Goal: Information Seeking & Learning: Learn about a topic

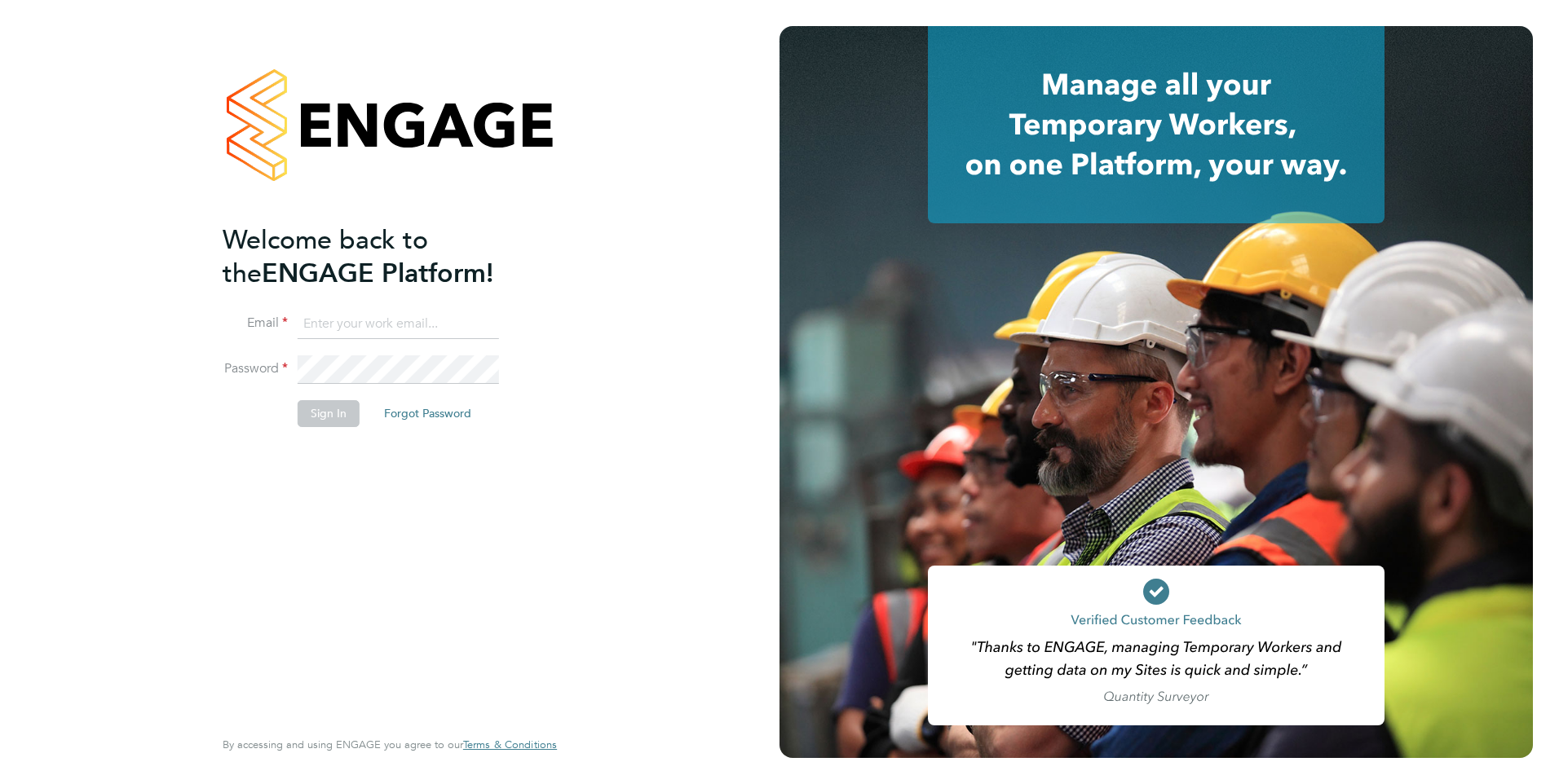
type input "[PERSON_NAME][EMAIL_ADDRESS][PERSON_NAME][DOMAIN_NAME]"
click at [329, 422] on button "Sign In" at bounding box center [328, 414] width 62 height 26
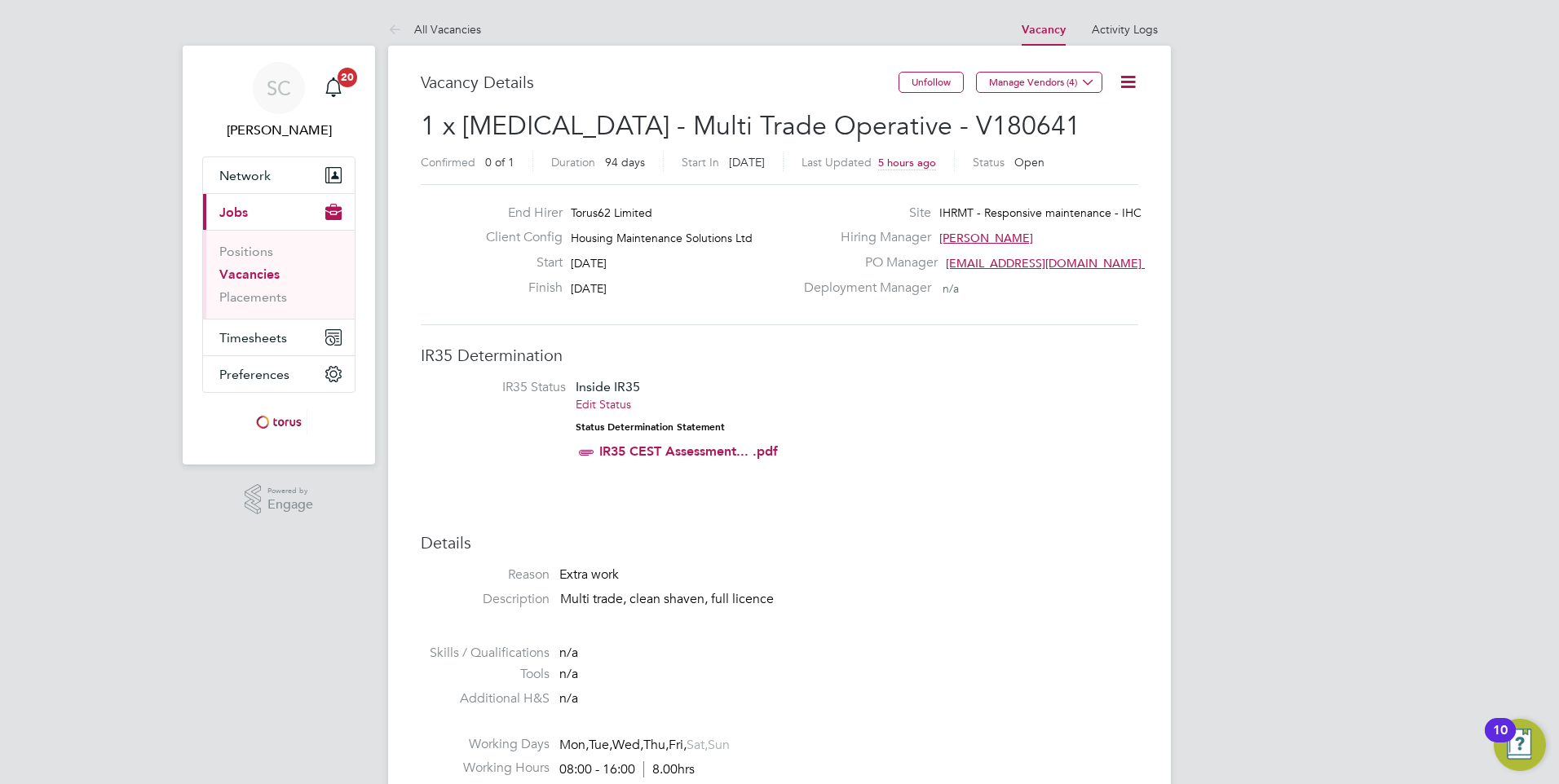
click at [260, 273] on link "Vacancies" at bounding box center [250, 274] width 61 height 16
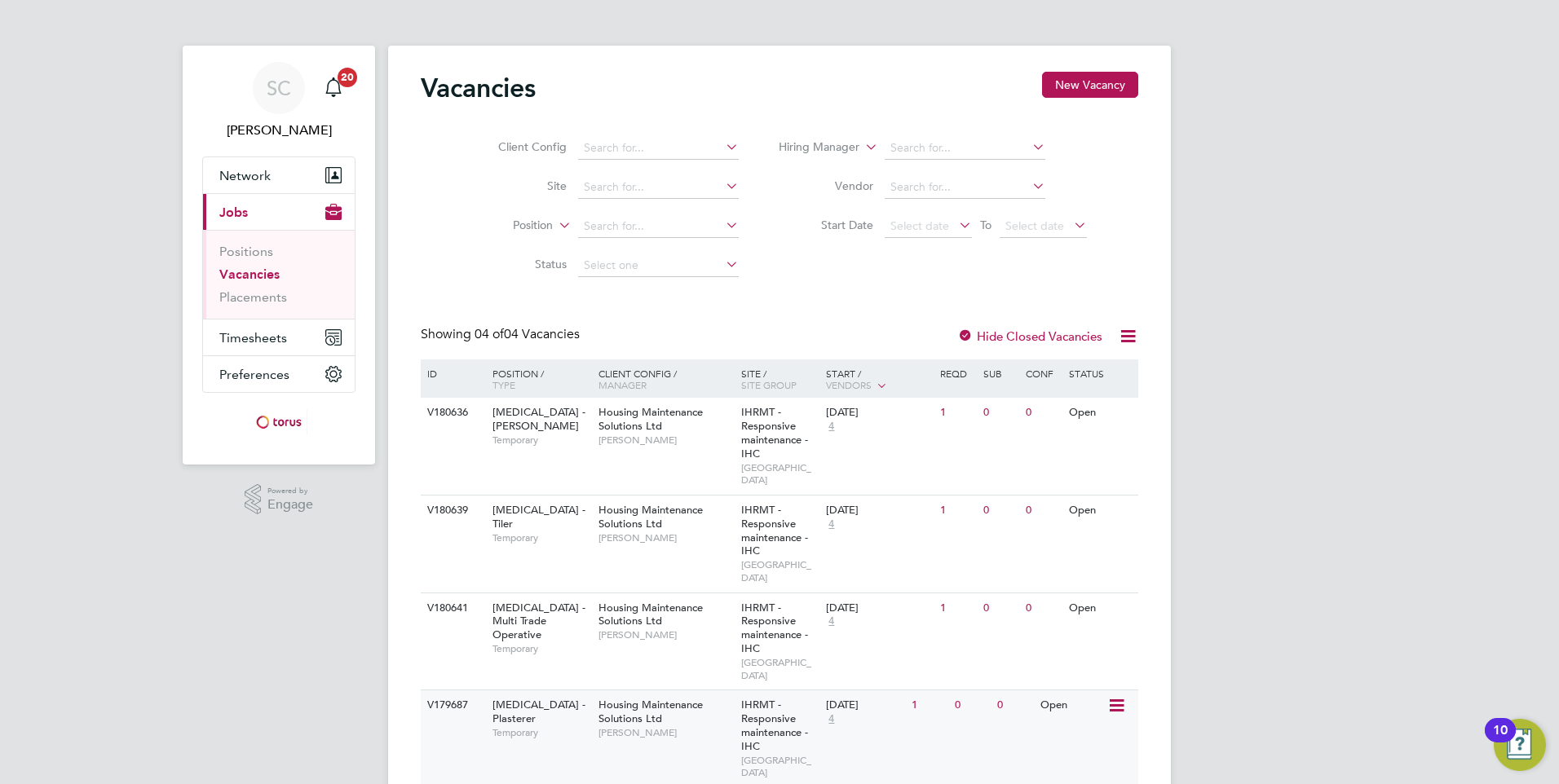
click at [658, 698] on span "Housing Maintenance Solutions Ltd" at bounding box center [651, 712] width 104 height 28
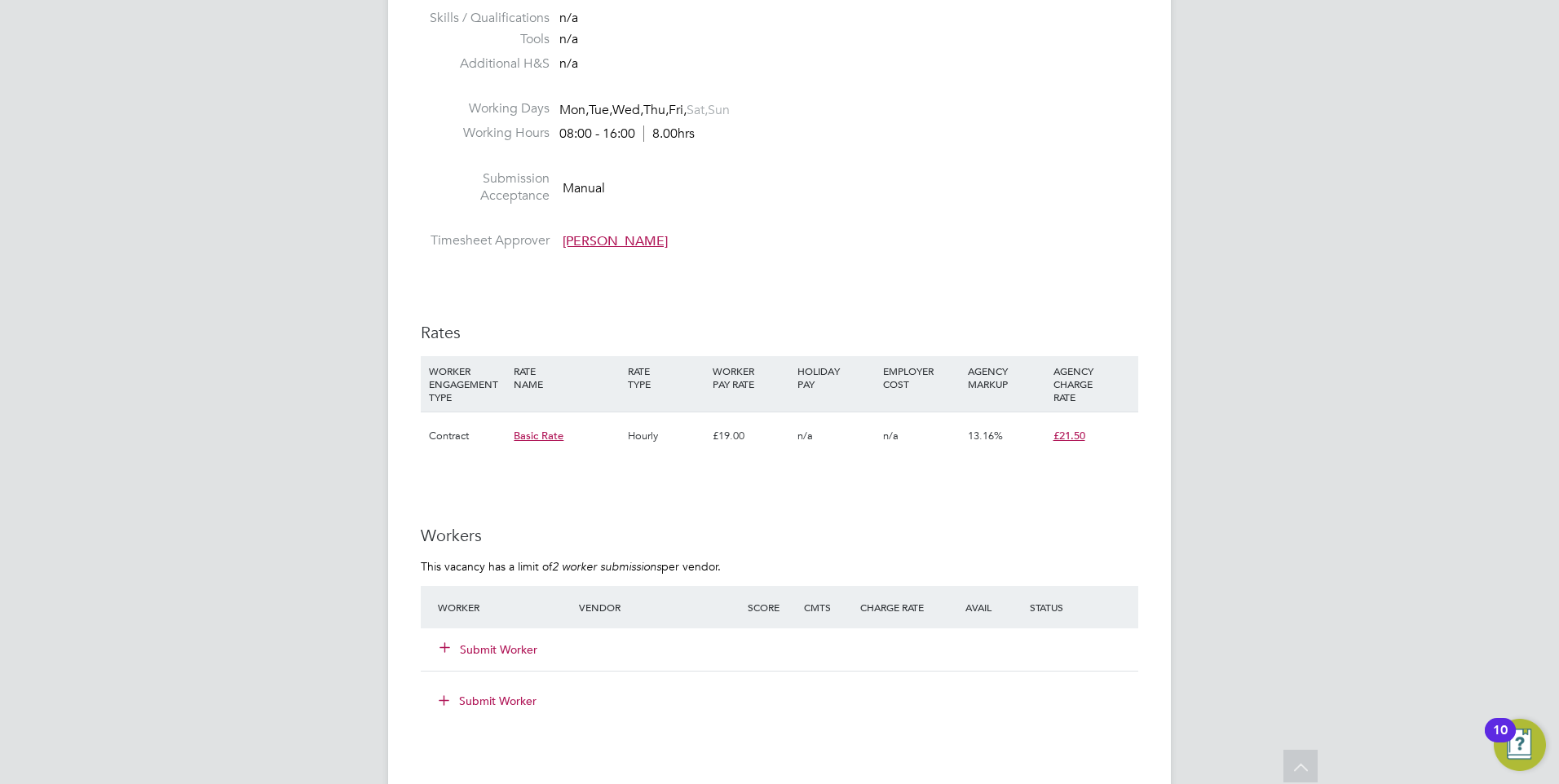
scroll to position [163, 0]
